Goal: Task Accomplishment & Management: Use online tool/utility

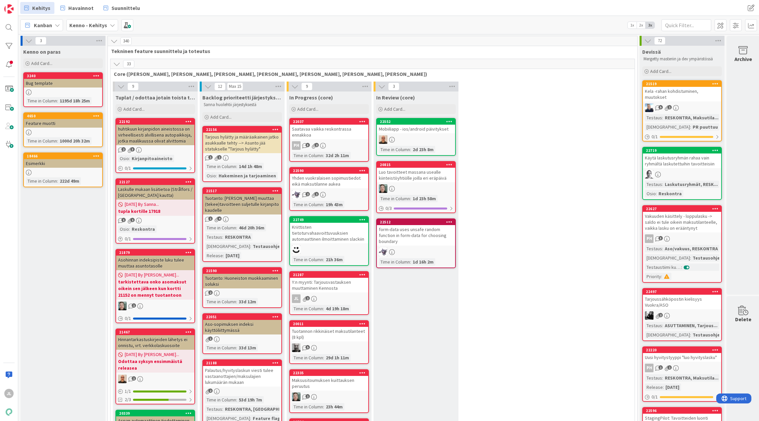
click at [342, 285] on div "Y:n myynti: Tarjousvastauksen muuttaminen Kennosta" at bounding box center [329, 285] width 78 height 15
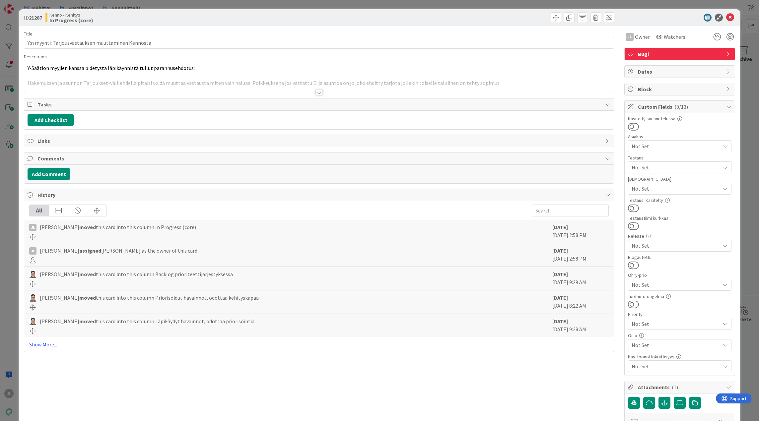
click at [34, 18] on b "21287" at bounding box center [35, 17] width 13 height 7
copy b "21287"
click at [239, 71] on div "[PERSON_NAME] joined 6 m ago Y-Säätiön myyjien kanssa pidetystä läpikäynnistä t…" at bounding box center [319, 76] width 590 height 33
